Goal: Task Accomplishment & Management: Manage account settings

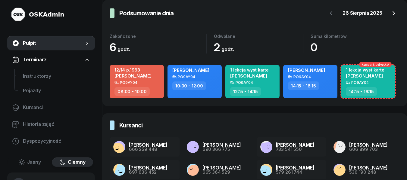
click at [393, 12] on icon "button" at bounding box center [393, 13] width 7 height 7
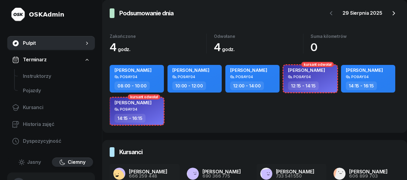
click at [393, 12] on icon "button" at bounding box center [393, 13] width 7 height 7
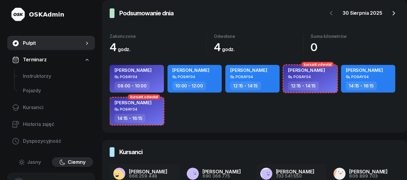
click at [393, 12] on icon "button" at bounding box center [393, 13] width 7 height 7
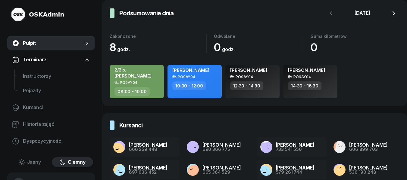
click at [393, 12] on icon "button" at bounding box center [393, 13] width 7 height 7
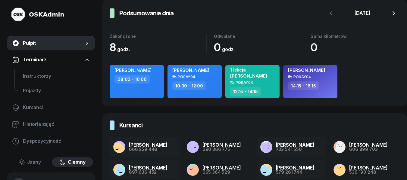
click at [393, 12] on icon "button" at bounding box center [393, 13] width 7 height 7
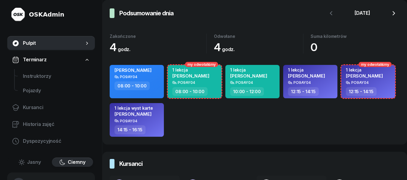
click at [393, 12] on icon "button" at bounding box center [393, 13] width 7 height 7
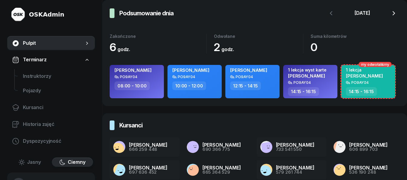
click at [393, 12] on icon "button" at bounding box center [393, 13] width 7 height 7
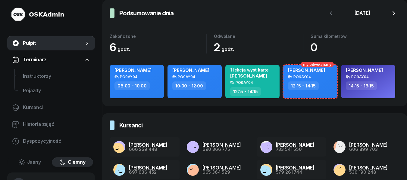
click at [393, 12] on icon "button" at bounding box center [393, 13] width 7 height 7
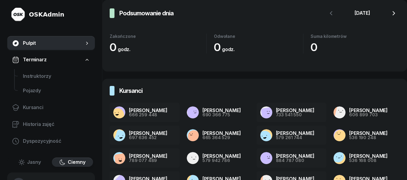
click at [393, 12] on icon "button" at bounding box center [393, 13] width 7 height 7
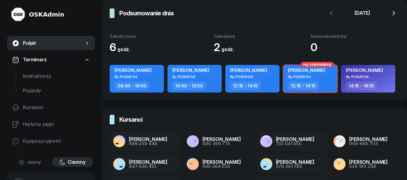
click at [393, 12] on icon "button" at bounding box center [393, 13] width 7 height 7
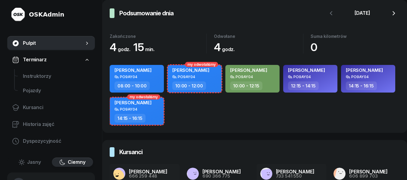
click at [393, 12] on icon "button" at bounding box center [393, 13] width 7 height 7
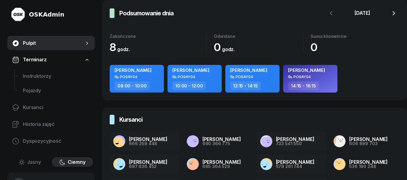
click at [393, 12] on icon "button" at bounding box center [393, 13] width 7 height 7
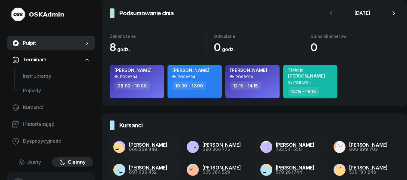
click at [393, 12] on icon "button" at bounding box center [393, 13] width 7 height 7
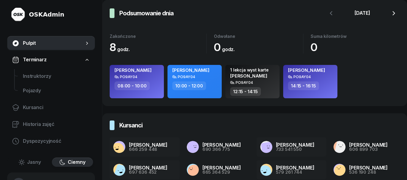
click at [393, 12] on icon "button" at bounding box center [393, 13] width 7 height 7
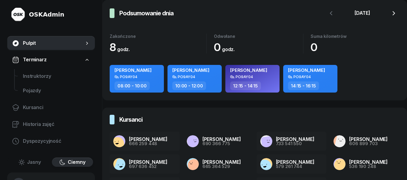
click at [393, 12] on icon "button" at bounding box center [393, 13] width 7 height 7
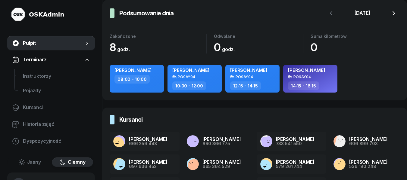
click at [393, 12] on icon "button" at bounding box center [393, 13] width 7 height 7
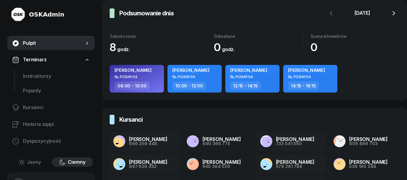
click at [393, 12] on icon "button" at bounding box center [393, 13] width 7 height 7
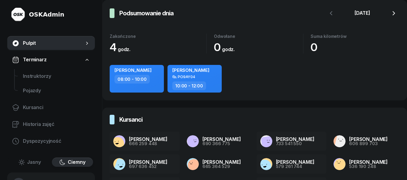
click at [393, 14] on icon "button" at bounding box center [393, 13] width 7 height 7
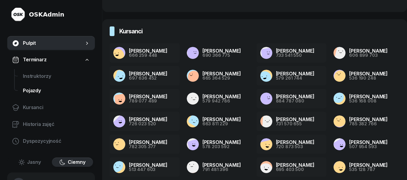
scroll to position [60, 0]
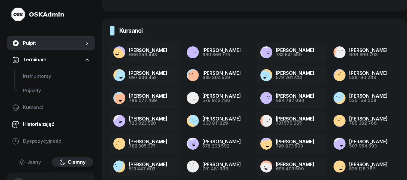
click at [40, 124] on span "Historia zajęć" at bounding box center [56, 125] width 67 height 8
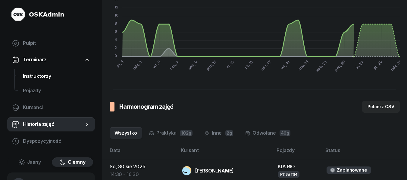
scroll to position [90, 0]
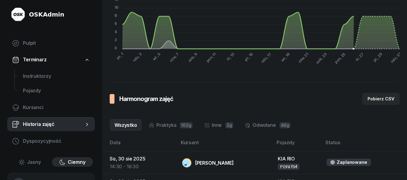
click at [48, 59] on link "Terminarz" at bounding box center [51, 60] width 88 height 14
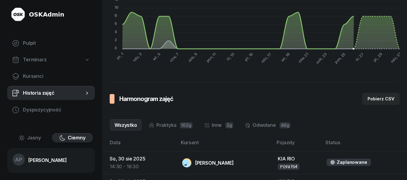
click at [86, 57] on icon at bounding box center [87, 60] width 6 height 6
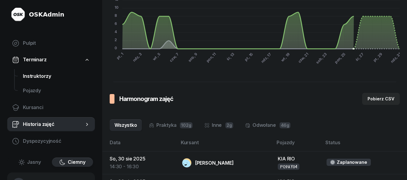
click at [37, 76] on span "Instruktorzy" at bounding box center [56, 77] width 67 height 8
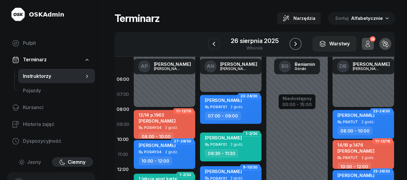
click at [294, 45] on icon "button" at bounding box center [295, 43] width 7 height 7
click at [294, 45] on icon "button" at bounding box center [294, 43] width 7 height 7
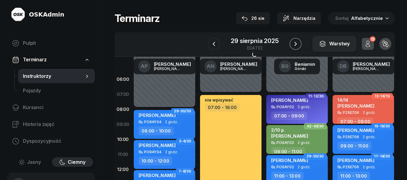
click at [294, 45] on icon "button" at bounding box center [295, 43] width 7 height 7
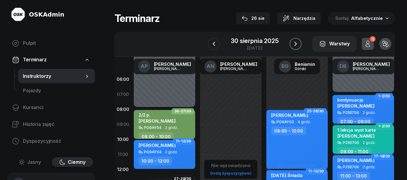
click at [295, 45] on icon "button" at bounding box center [295, 43] width 7 height 7
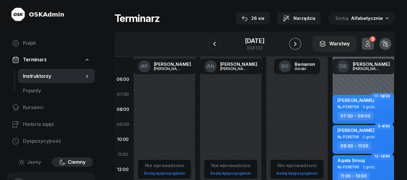
click at [293, 47] on icon "button" at bounding box center [294, 43] width 7 height 7
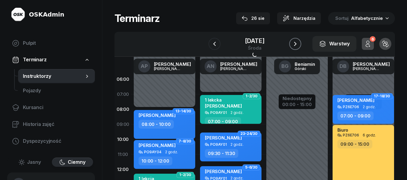
click at [293, 47] on icon "button" at bounding box center [294, 43] width 7 height 7
click at [293, 46] on icon "button" at bounding box center [294, 43] width 7 height 7
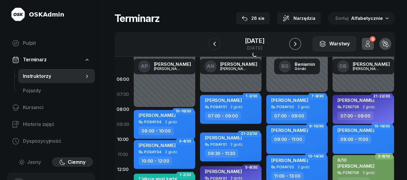
click at [293, 46] on icon "button" at bounding box center [294, 43] width 7 height 7
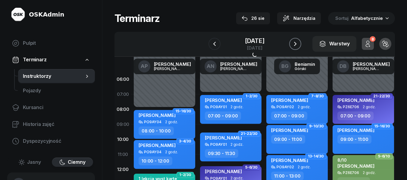
click at [293, 46] on icon "button" at bounding box center [294, 43] width 7 height 7
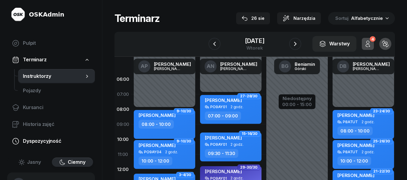
click at [42, 140] on span "Dyspozycyjność" at bounding box center [56, 142] width 67 height 8
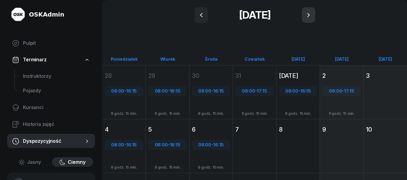
click at [312, 17] on button "button" at bounding box center [308, 15] width 13 height 16
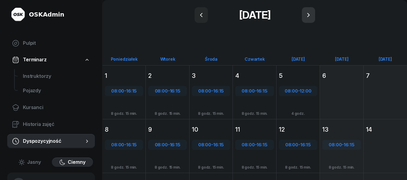
click at [312, 17] on button "button" at bounding box center [308, 15] width 13 height 16
click at [312, 17] on icon "button" at bounding box center [308, 14] width 7 height 7
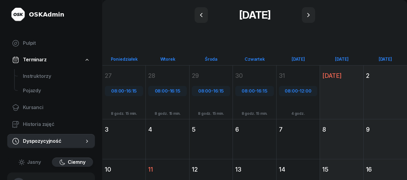
click at [146, 144] on div "[DATE] [PERSON_NAME] [DATE] 3" at bounding box center [167, 139] width 43 height 40
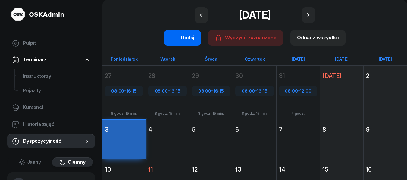
click at [183, 38] on div "Dodaj" at bounding box center [182, 38] width 24 height 8
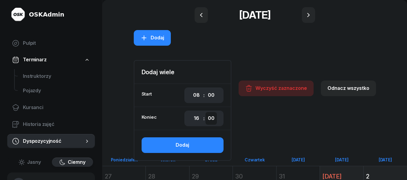
click at [211, 120] on select "00 05 10 15 20 25 30 35 40 45 50 55" at bounding box center [210, 118] width 11 height 13
select select "15"
click at [207, 112] on select "00 05 10 15 20 25 30 35 40 45 50 55" at bounding box center [210, 118] width 11 height 13
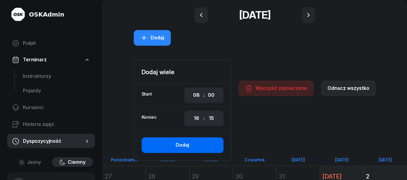
click at [188, 142] on div "Dodaj" at bounding box center [183, 146] width 14 height 8
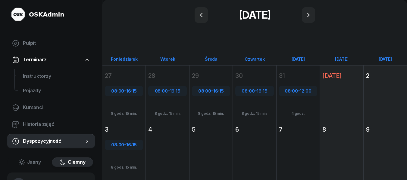
click at [189, 148] on div "[DATE] Wt [DATE] 4" at bounding box center [210, 146] width 43 height 54
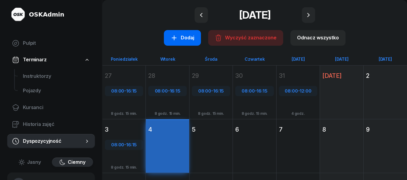
click at [185, 36] on div "Dodaj" at bounding box center [182, 38] width 24 height 8
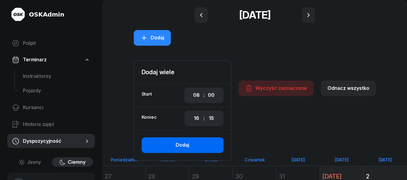
click at [192, 146] on button "Dodaj" at bounding box center [183, 146] width 82 height 16
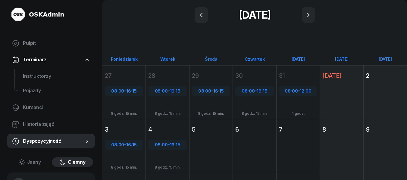
click at [233, 140] on div "[DATE] Śr [DATE] 5" at bounding box center [254, 146] width 43 height 54
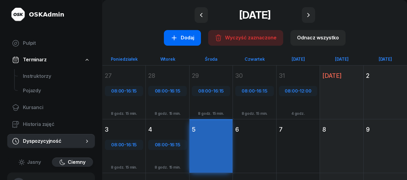
click at [189, 40] on div "Dodaj" at bounding box center [182, 38] width 24 height 8
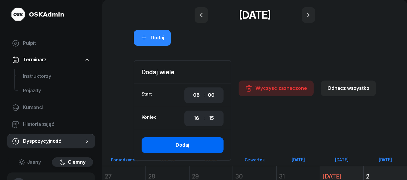
click at [196, 142] on button "Dodaj" at bounding box center [183, 146] width 82 height 16
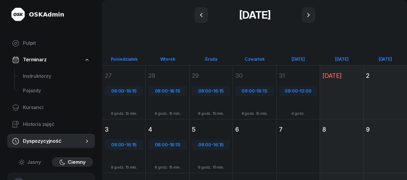
click at [276, 151] on div "[DATE] Cz [DATE] 6" at bounding box center [297, 146] width 43 height 54
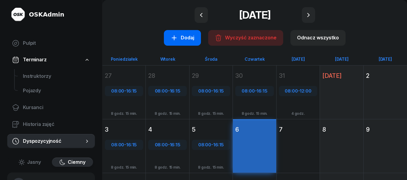
click at [182, 39] on div "Dodaj" at bounding box center [182, 38] width 24 height 8
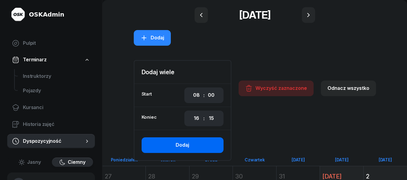
click at [192, 145] on button "Dodaj" at bounding box center [183, 146] width 82 height 16
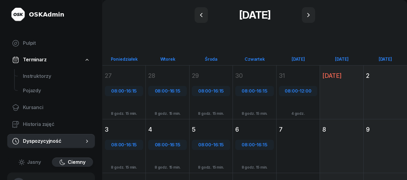
click at [320, 151] on div "[DATE] Pt [DATE] 7" at bounding box center [341, 146] width 43 height 54
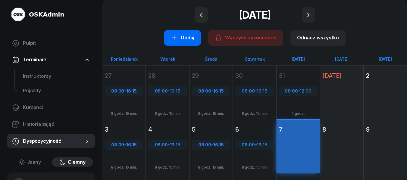
click at [186, 36] on div "Dodaj" at bounding box center [182, 38] width 24 height 8
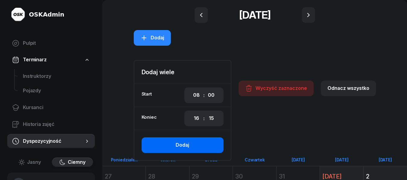
click at [186, 147] on div "Dodaj" at bounding box center [183, 146] width 14 height 8
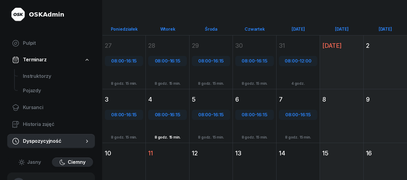
scroll to position [60, 0]
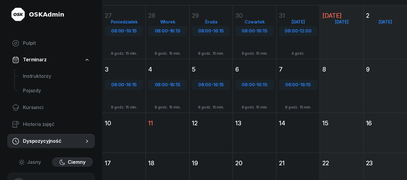
click at [172, 126] on div "11" at bounding box center [167, 123] width 38 height 8
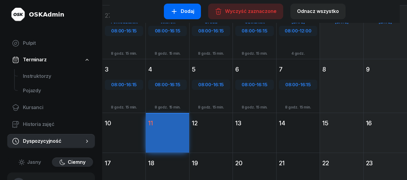
click at [191, 6] on button "Dodaj" at bounding box center [182, 12] width 37 height 16
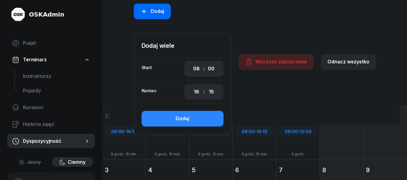
scroll to position [161, 0]
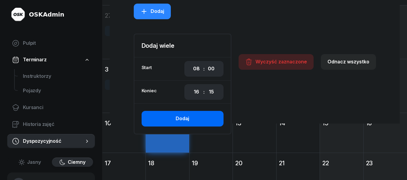
click at [188, 117] on div "Dodaj" at bounding box center [183, 119] width 14 height 8
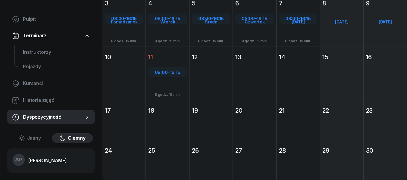
scroll to position [60, 0]
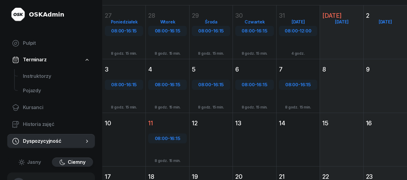
click at [146, 139] on div "[DATE] [PERSON_NAME] [DATE] 10" at bounding box center [167, 140] width 43 height 54
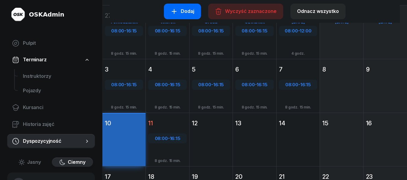
click at [180, 11] on div "Dodaj" at bounding box center [182, 12] width 24 height 8
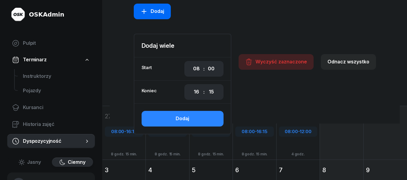
scroll to position [161, 0]
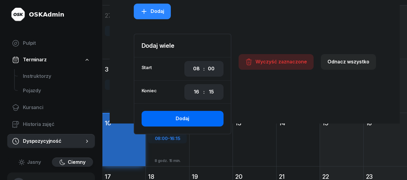
click at [188, 116] on div "Dodaj" at bounding box center [183, 119] width 14 height 8
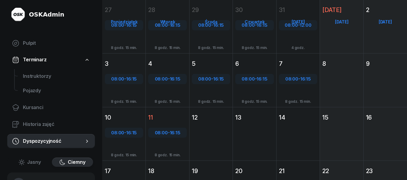
scroll to position [60, 0]
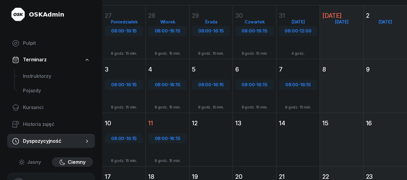
click at [329, 90] on div "[DATE] So [DATE] 8" at bounding box center [341, 86] width 43 height 54
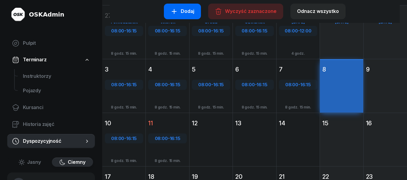
click at [180, 12] on div "Dodaj" at bounding box center [182, 12] width 24 height 8
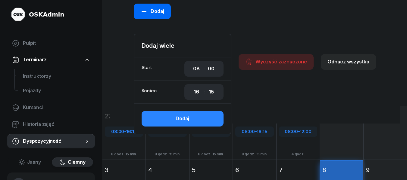
scroll to position [161, 0]
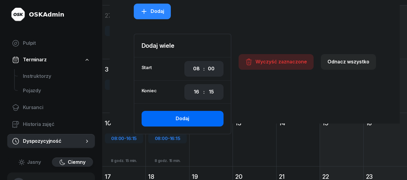
click at [192, 120] on button "Dodaj" at bounding box center [183, 119] width 82 height 16
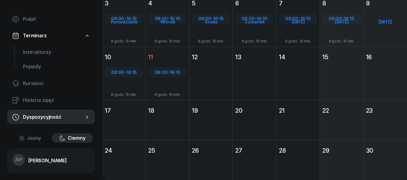
scroll to position [60, 0]
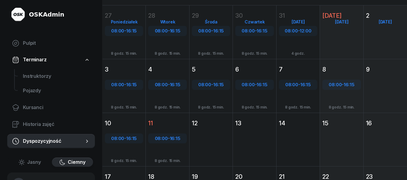
click at [233, 142] on div "[DATE] [GEOGRAPHIC_DATA][DATE] 12" at bounding box center [254, 140] width 43 height 54
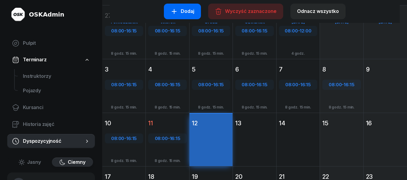
click at [184, 7] on button "Dodaj" at bounding box center [182, 12] width 37 height 16
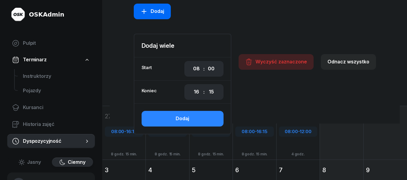
scroll to position [161, 0]
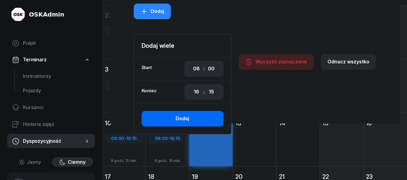
click at [195, 116] on button "Dodaj" at bounding box center [183, 119] width 82 height 16
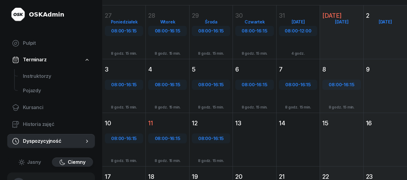
click at [276, 139] on div "[DATE] Cz [DATE] 13" at bounding box center [297, 140] width 43 height 54
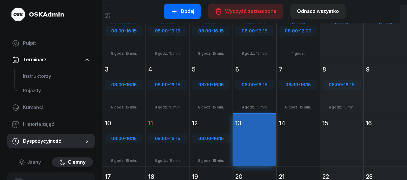
click at [187, 13] on div "Dodaj" at bounding box center [182, 12] width 24 height 8
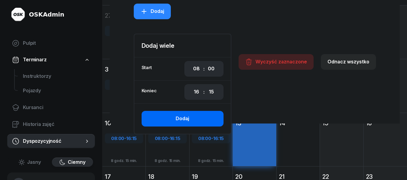
click at [183, 119] on div "Dodaj" at bounding box center [183, 119] width 14 height 8
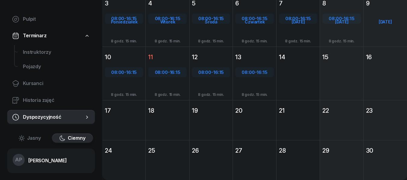
scroll to position [60, 0]
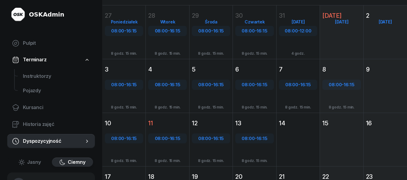
click at [320, 140] on div "[DATE] Pt [DATE] 14" at bounding box center [341, 140] width 43 height 54
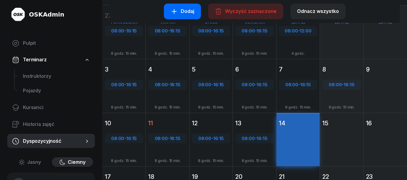
click at [183, 13] on div "Dodaj" at bounding box center [182, 12] width 24 height 8
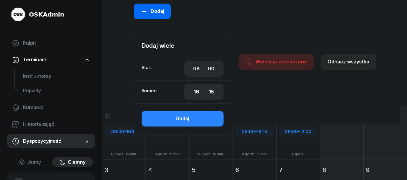
scroll to position [161, 0]
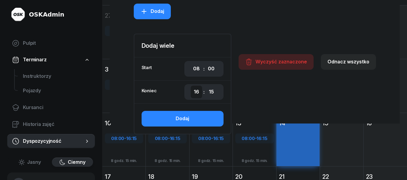
click at [197, 92] on select "00 01 02 03 04 05 06 07 08 09 10 11 12 13 14 15 16 17 18 19 20 21 22 23" at bounding box center [196, 92] width 11 height 13
select select "12"
click at [191, 86] on select "00 01 02 03 04 05 06 07 08 09 10 11 12 13 14 15 16 17 18 19 20 21 22 23" at bounding box center [196, 92] width 11 height 13
click at [214, 93] on select "00 05 10 15 20 25 30 35 40 45 50 55" at bounding box center [210, 92] width 11 height 13
select select "00"
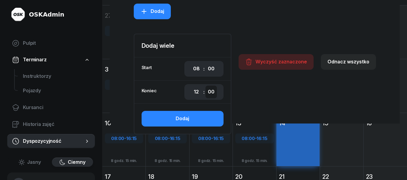
click at [207, 86] on select "00 05 10 15 20 25 30 35 40 45 50 55" at bounding box center [210, 92] width 11 height 13
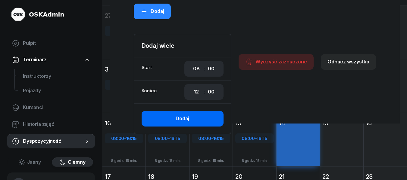
click at [188, 118] on div "Dodaj" at bounding box center [183, 119] width 14 height 8
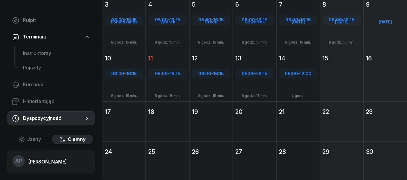
scroll to position [126, 0]
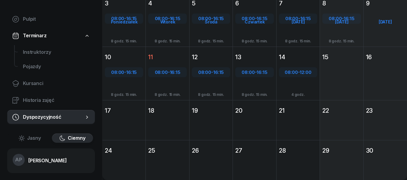
click at [146, 130] on div "[DATE] [PERSON_NAME] [DATE] 17" at bounding box center [167, 120] width 43 height 40
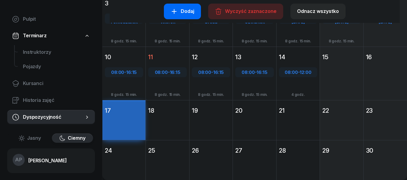
click at [187, 9] on div "Dodaj" at bounding box center [182, 12] width 24 height 8
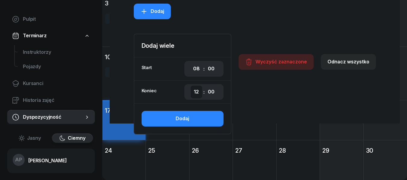
click at [198, 93] on select "00 01 02 03 04 05 06 07 08 09 10 11 12 13 14 15 16 17 18 19 20 21 22 23" at bounding box center [196, 92] width 11 height 13
select select "16"
click at [191, 86] on select "00 01 02 03 04 05 06 07 08 09 10 11 12 13 14 15 16 17 18 19 20 21 22 23" at bounding box center [196, 92] width 11 height 13
click at [214, 90] on select "00 05 10 15 20 25 30 35 40 45 50 55" at bounding box center [210, 92] width 11 height 13
select select "15"
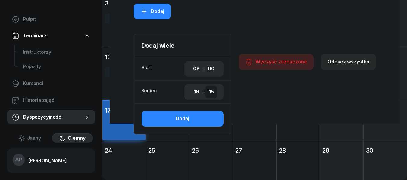
click at [207, 86] on select "00 05 10 15 20 25 30 35 40 45 50 55" at bounding box center [210, 92] width 11 height 13
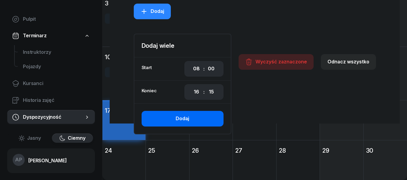
click at [190, 120] on button "Dodaj" at bounding box center [183, 119] width 82 height 16
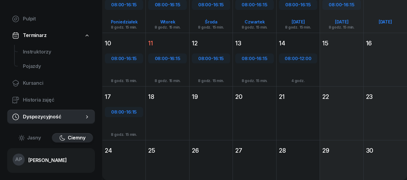
scroll to position [126, 0]
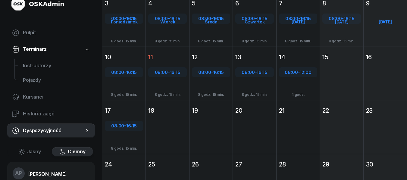
click at [189, 126] on div "[DATE] Wt [DATE] 18" at bounding box center [210, 127] width 43 height 54
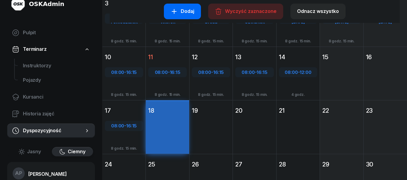
click at [192, 13] on div "Dodaj" at bounding box center [182, 12] width 24 height 8
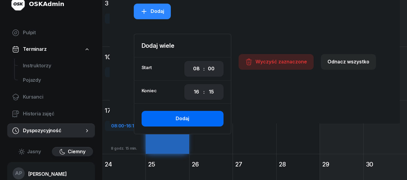
click at [186, 115] on button "Dodaj" at bounding box center [183, 119] width 82 height 16
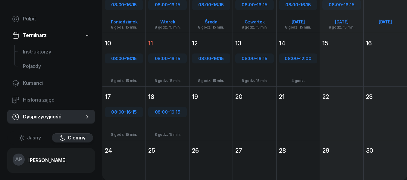
scroll to position [126, 0]
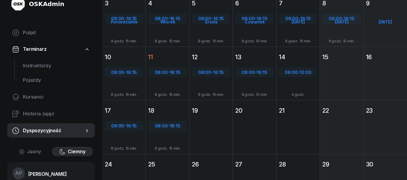
click at [233, 126] on div "[DATE] [GEOGRAPHIC_DATA][DATE] 19" at bounding box center [254, 127] width 43 height 54
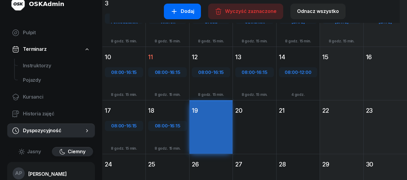
click at [189, 11] on div "Dodaj" at bounding box center [182, 12] width 24 height 8
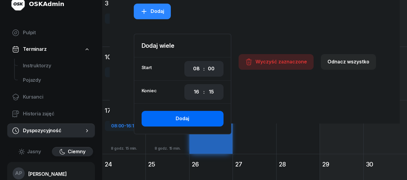
click at [196, 118] on button "Dodaj" at bounding box center [183, 119] width 82 height 16
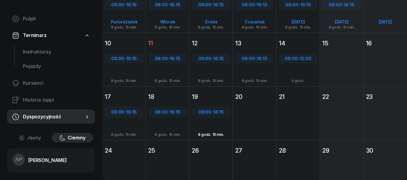
scroll to position [126, 0]
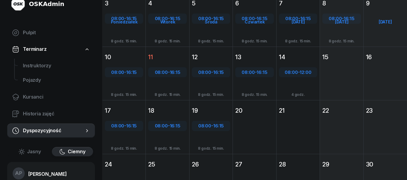
click at [276, 136] on div "[DATE] Cz [DATE] 20" at bounding box center [297, 127] width 43 height 54
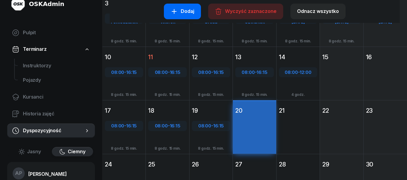
click at [187, 10] on div "Dodaj" at bounding box center [182, 12] width 24 height 8
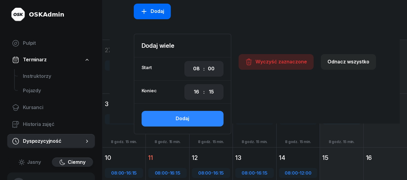
scroll to position [227, 0]
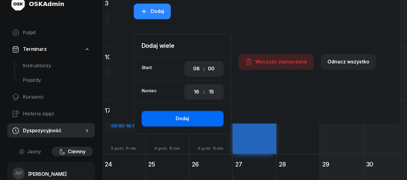
click at [185, 123] on div "Dodaj" at bounding box center [183, 119] width 14 height 8
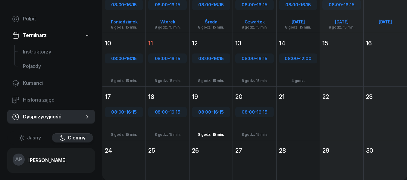
scroll to position [126, 0]
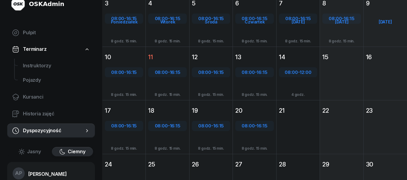
click at [320, 128] on div "[DATE] Pt [DATE] 21" at bounding box center [341, 127] width 43 height 54
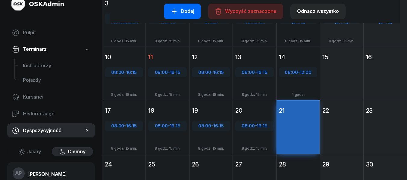
click at [185, 10] on div "Dodaj" at bounding box center [182, 12] width 24 height 8
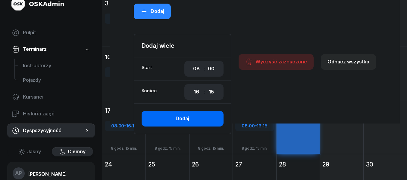
click at [182, 118] on div "Dodaj" at bounding box center [183, 119] width 14 height 8
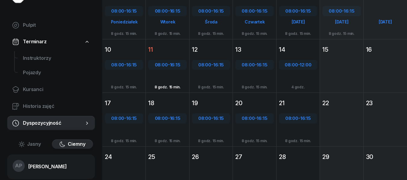
scroll to position [140, 0]
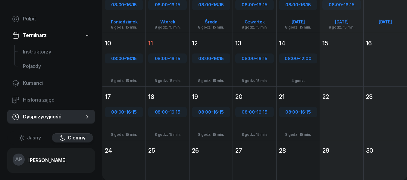
click at [129, 154] on div "24" at bounding box center [124, 151] width 38 height 8
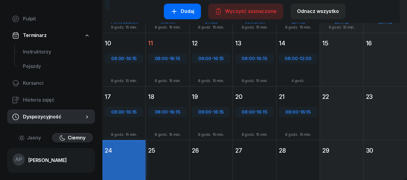
click at [186, 9] on div "Dodaj" at bounding box center [182, 12] width 24 height 8
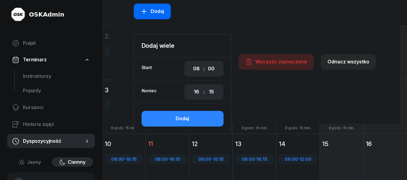
scroll to position [241, 0]
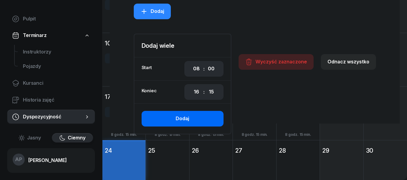
click at [186, 114] on button "Dodaj" at bounding box center [183, 119] width 82 height 16
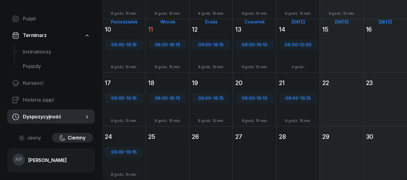
scroll to position [140, 0]
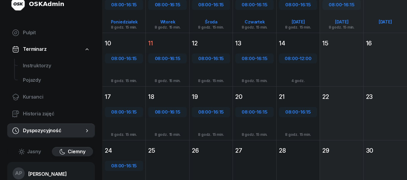
click at [189, 159] on div "[DATE] Wt [DATE] 25" at bounding box center [210, 167] width 43 height 54
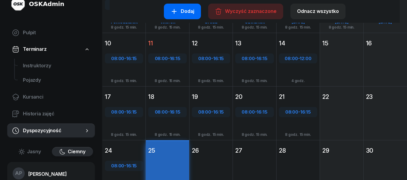
click at [184, 7] on button "Dodaj" at bounding box center [182, 12] width 37 height 16
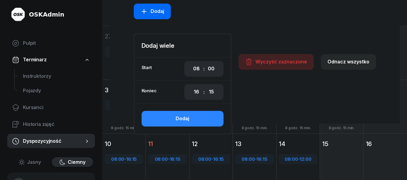
scroll to position [241, 0]
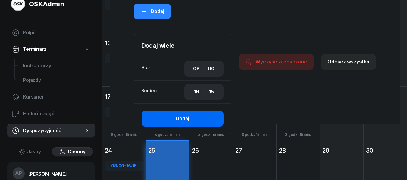
click at [188, 117] on div "Dodaj" at bounding box center [183, 119] width 14 height 8
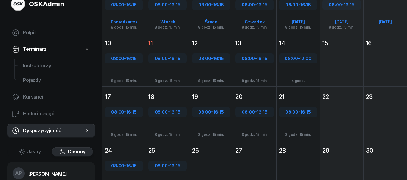
click at [233, 165] on div "[DATE] [GEOGRAPHIC_DATA][DATE] 26" at bounding box center [254, 167] width 43 height 54
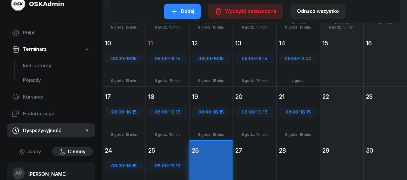
click at [186, 11] on div "Dodaj" at bounding box center [182, 12] width 24 height 8
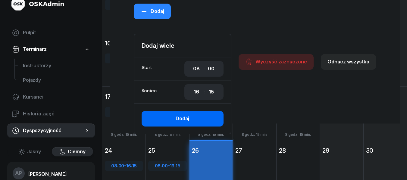
click at [198, 121] on button "Dodaj" at bounding box center [183, 119] width 82 height 16
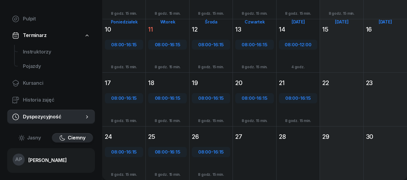
scroll to position [140, 0]
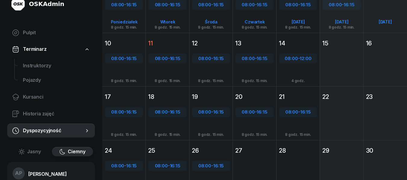
click at [276, 160] on div "[DATE] Cz [DATE] 27" at bounding box center [297, 167] width 43 height 54
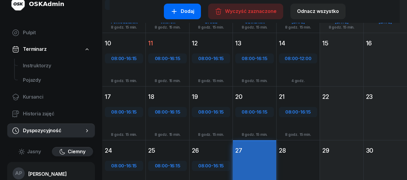
click at [187, 10] on div "Dodaj" at bounding box center [182, 12] width 24 height 8
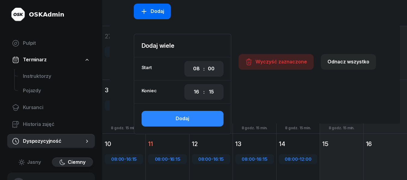
scroll to position [241, 0]
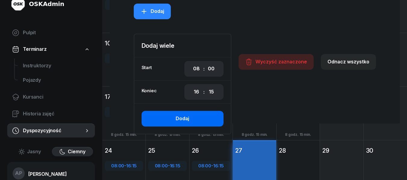
click at [175, 120] on button "Dodaj" at bounding box center [183, 119] width 82 height 16
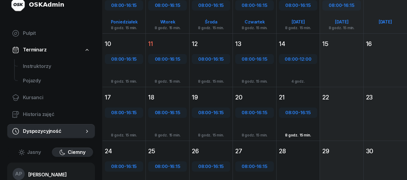
scroll to position [140, 0]
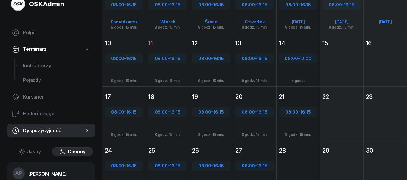
click at [320, 164] on div "[DATE] Pt [DATE] 28" at bounding box center [341, 167] width 43 height 54
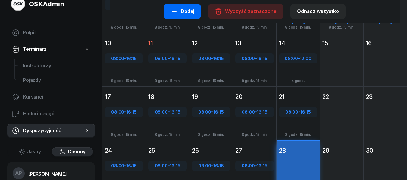
click at [186, 8] on div "Dodaj" at bounding box center [182, 12] width 24 height 8
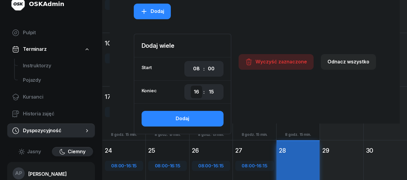
click at [198, 93] on select "00 01 02 03 04 05 06 07 08 09 10 11 12 13 14 15 16 17 18 19 20 21 22 23" at bounding box center [196, 92] width 11 height 13
select select "12"
click at [191, 86] on select "00 01 02 03 04 05 06 07 08 09 10 11 12 13 14 15 16 17 18 19 20 21 22 23" at bounding box center [196, 92] width 11 height 13
click at [212, 91] on select "00 05 10 15 20 25 30 35 40 45 50 55" at bounding box center [210, 92] width 11 height 13
select select "00"
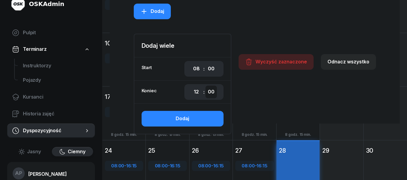
click at [207, 86] on select "00 05 10 15 20 25 30 35 40 45 50 55" at bounding box center [210, 92] width 11 height 13
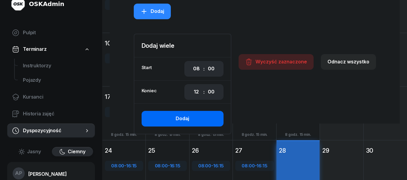
click at [192, 118] on button "Dodaj" at bounding box center [183, 119] width 82 height 16
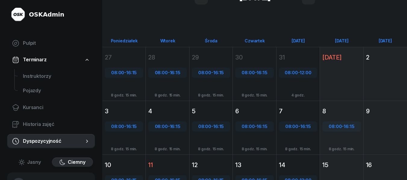
scroll to position [0, 0]
